Goal: Task Accomplishment & Management: Complete application form

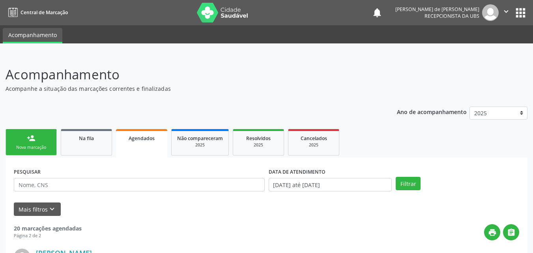
click at [41, 143] on link "person_add Nova marcação" at bounding box center [31, 142] width 51 height 26
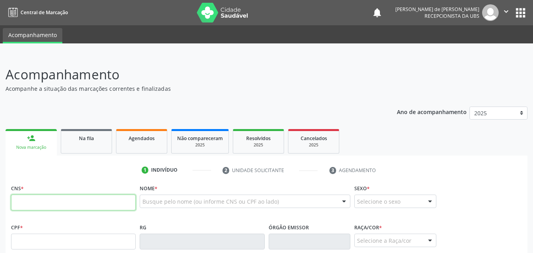
click at [53, 204] on input "text" at bounding box center [73, 203] width 125 height 16
type input "704 5023 7775 5812"
type input "108.623.254-20"
type input "[DATE]"
type input "[PERSON_NAME]"
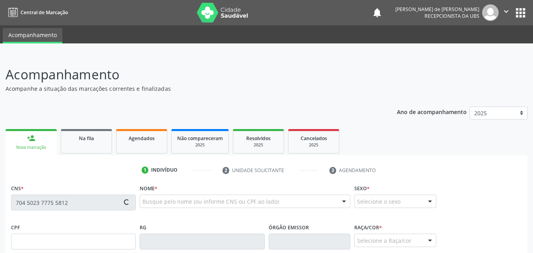
type input "[PHONE_NUMBER]"
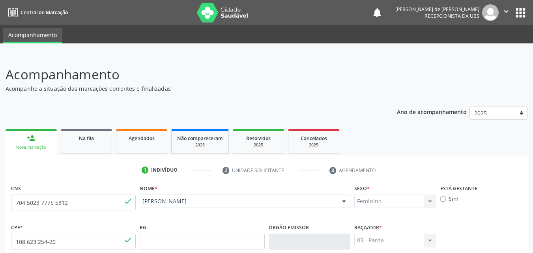
scroll to position [186, 0]
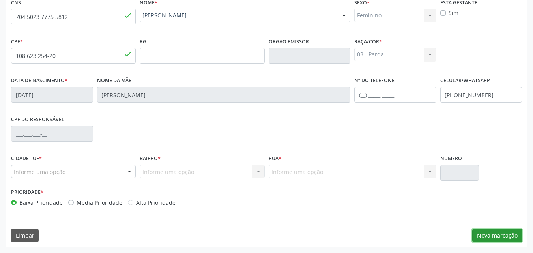
click at [487, 232] on button "Nova marcação" at bounding box center [498, 235] width 50 height 13
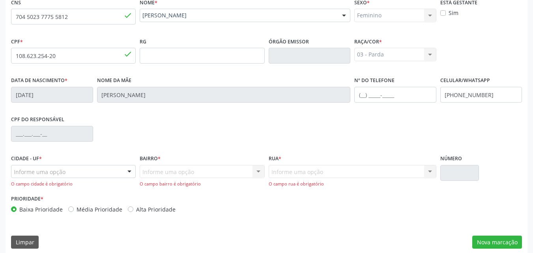
click at [162, 169] on div "Informe uma opção Nenhum resultado encontrado para: " " Nenhuma opção encontrad…" at bounding box center [202, 176] width 125 height 23
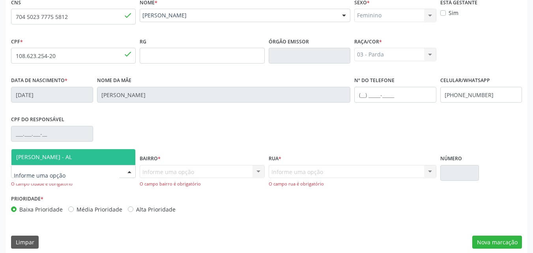
click at [93, 172] on div at bounding box center [73, 171] width 125 height 13
click at [94, 156] on span "[PERSON_NAME] - AL" at bounding box center [73, 157] width 124 height 16
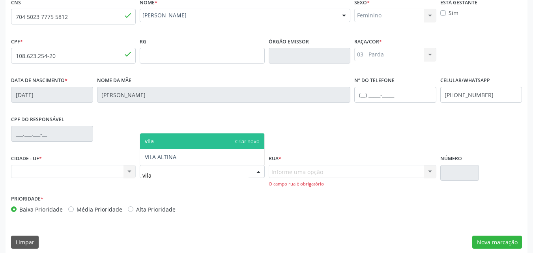
click at [165, 175] on input "vila" at bounding box center [196, 176] width 106 height 16
type input "v"
type input "vila"
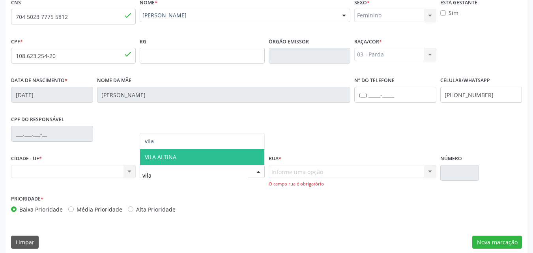
click at [151, 149] on span "VILA ALTINA" at bounding box center [202, 157] width 124 height 16
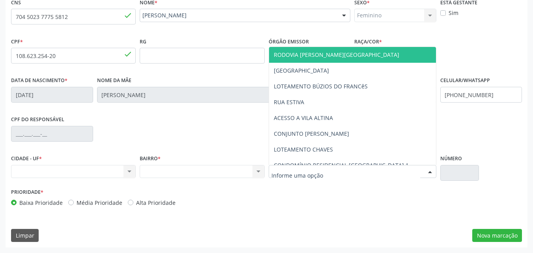
click at [341, 168] on div at bounding box center [353, 171] width 168 height 13
